Goal: Transaction & Acquisition: Subscribe to service/newsletter

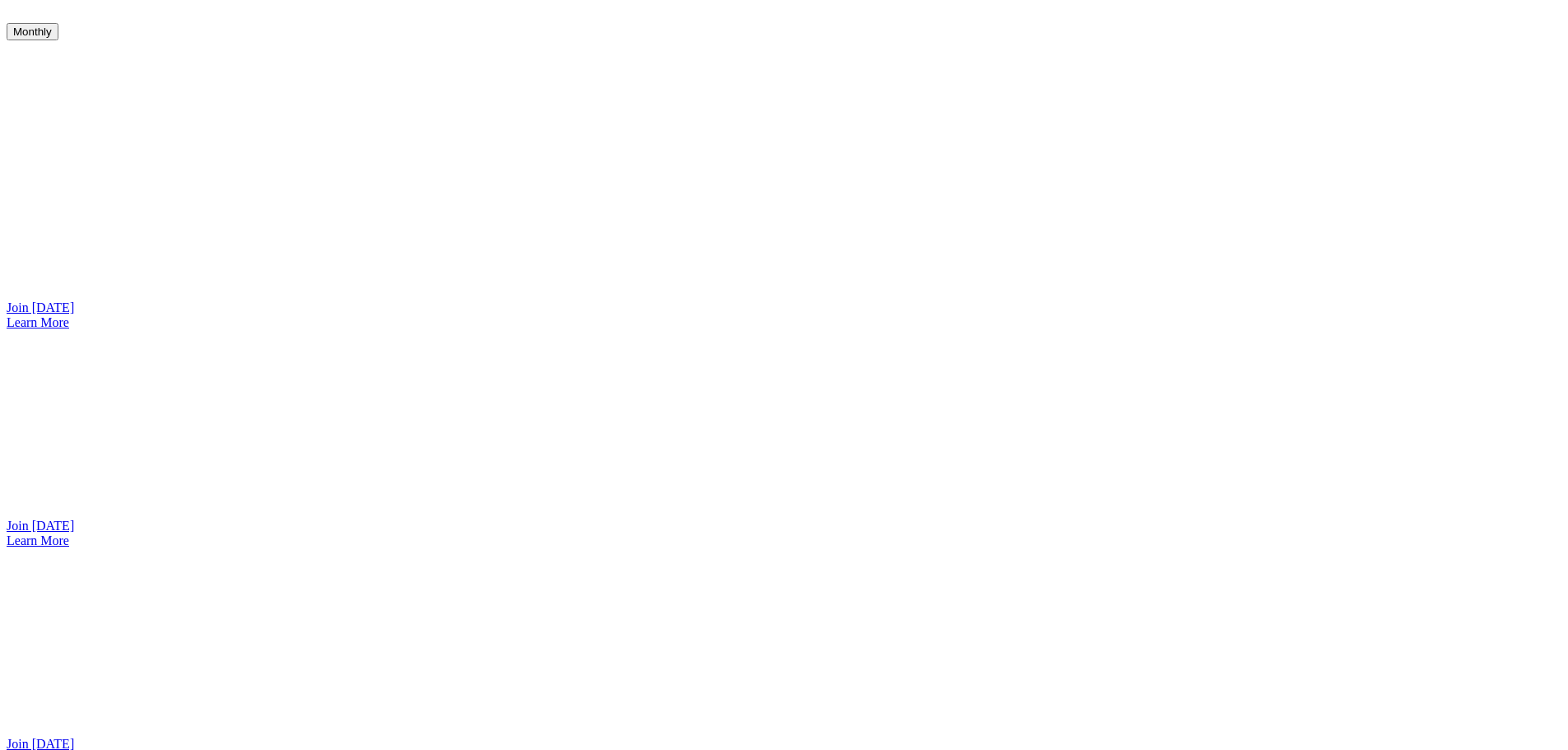
scroll to position [1422, 0]
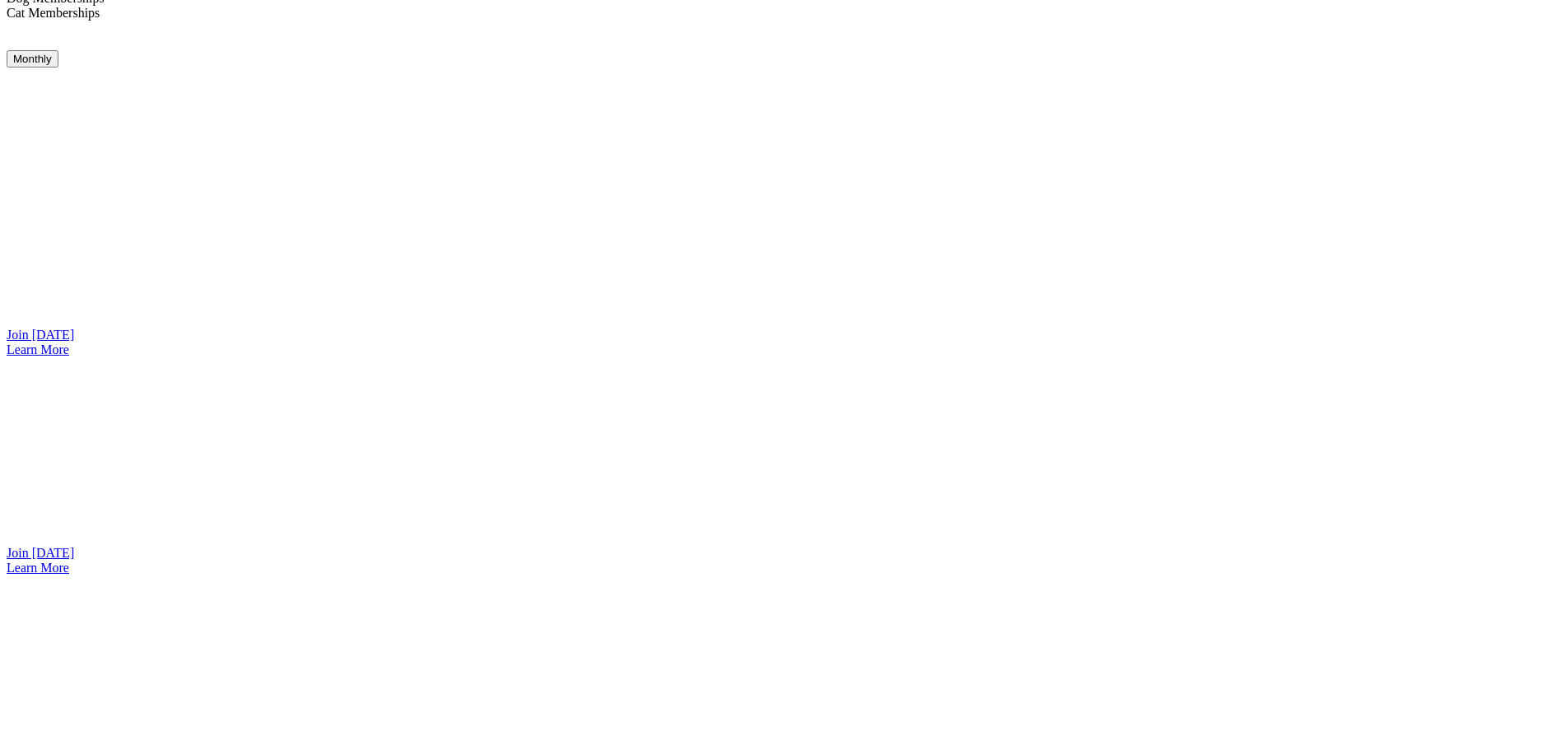
click at [492, 514] on div "$50.00 on a 12 month plan. Annual cost $600 All standard consultations 1.1 Incl…" at bounding box center [783, 466] width 1554 height 218
click at [74, 546] on link "Join [DATE]" at bounding box center [40, 553] width 68 height 14
